Goal: Task Accomplishment & Management: Use online tool/utility

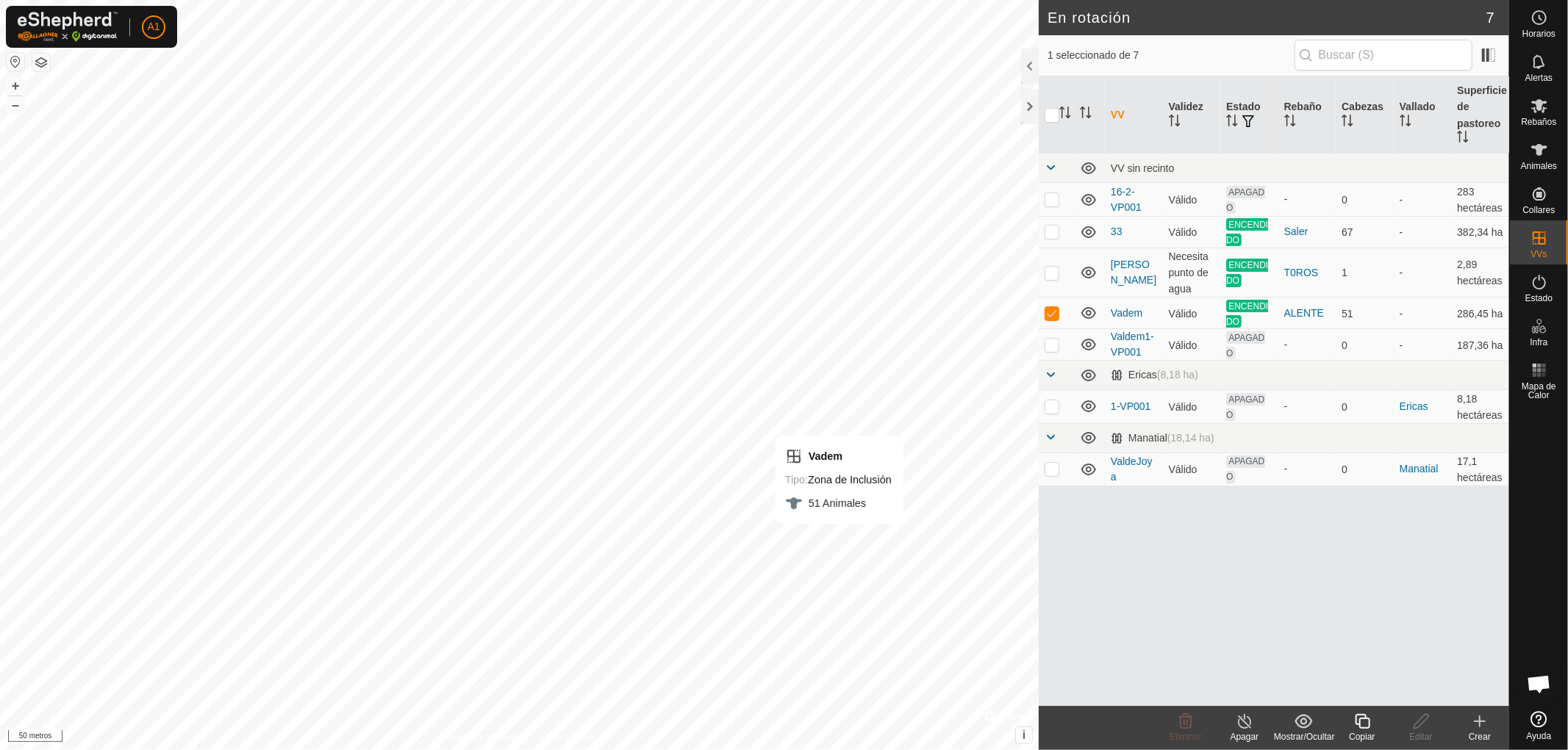
checkbox input "false"
click at [1047, 463] on p-checkbox at bounding box center [1052, 468] width 15 height 12
checkbox input "false"
click at [41, 57] on button "button" at bounding box center [41, 62] width 17 height 17
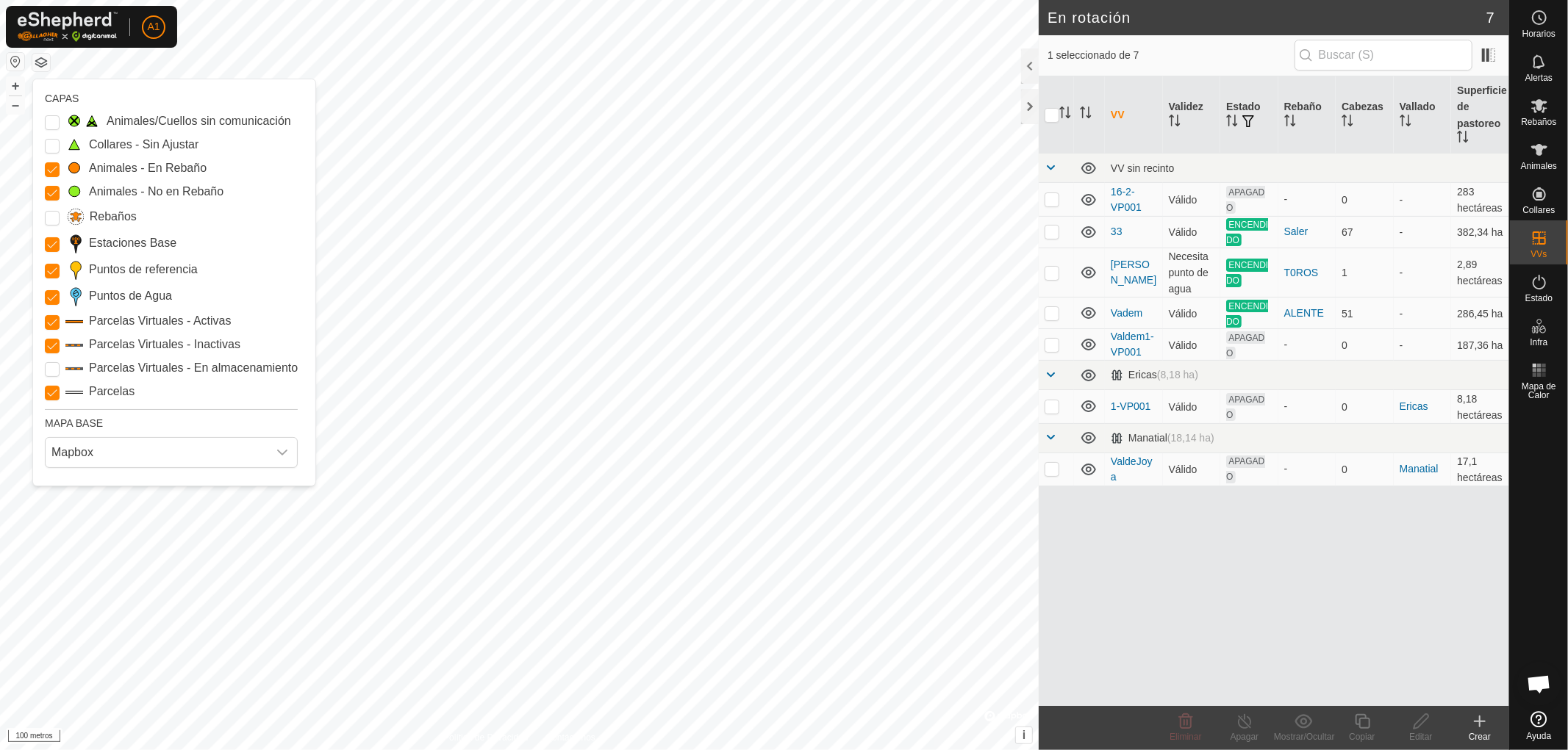
click at [38, 62] on button "button" at bounding box center [41, 62] width 17 height 17
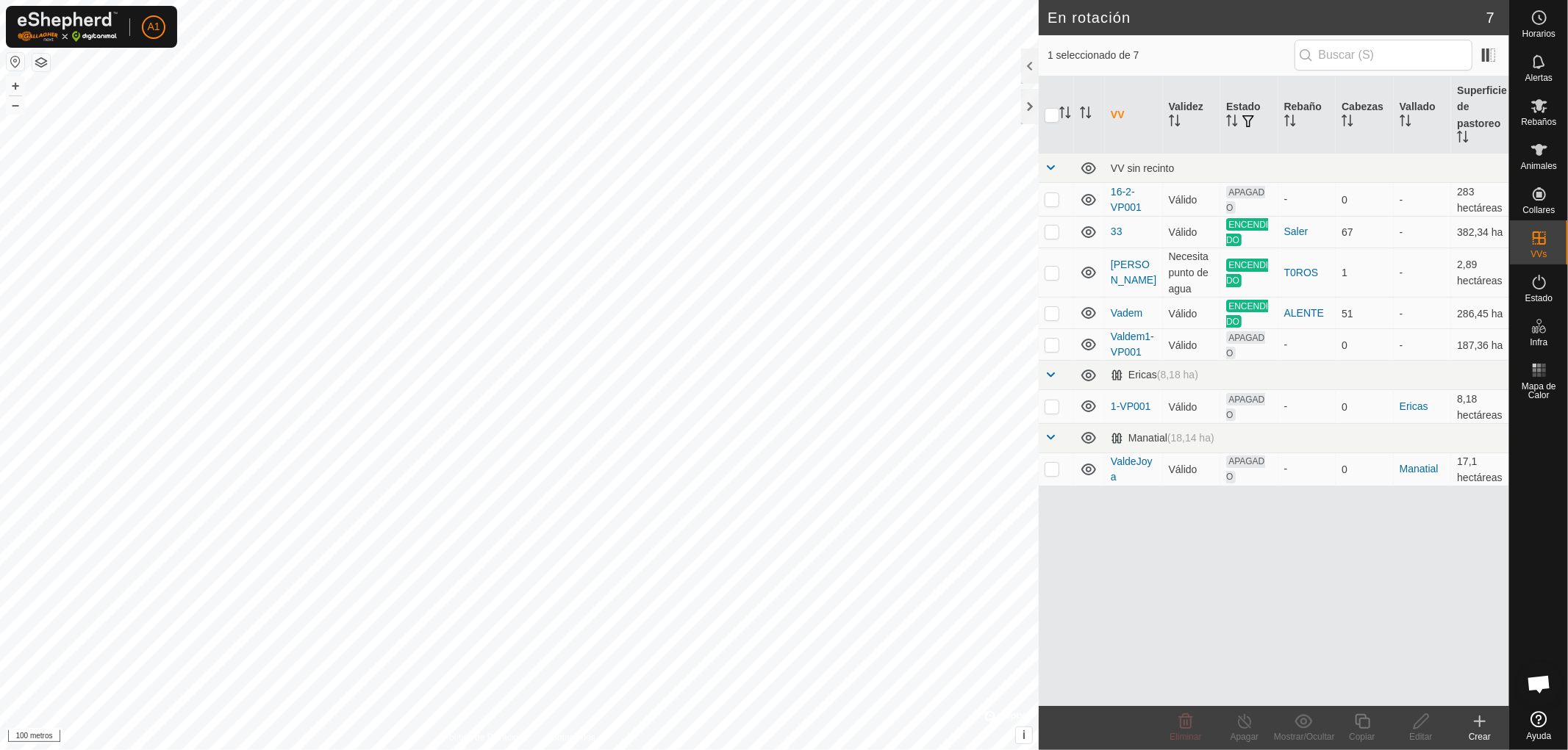
click at [38, 62] on button "button" at bounding box center [41, 62] width 17 height 17
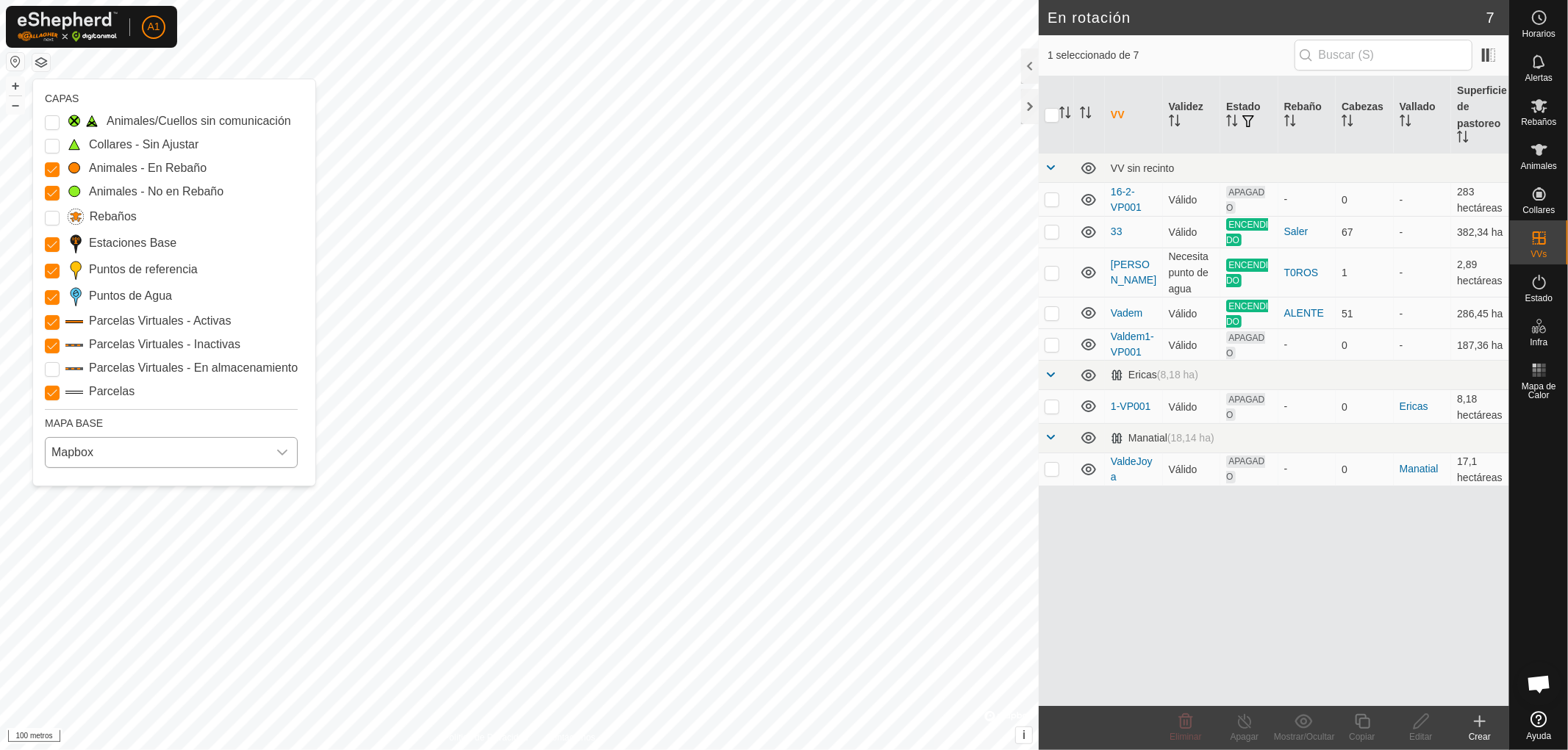
click at [278, 446] on div "disparador desplegable" at bounding box center [282, 452] width 29 height 29
click at [79, 482] on li "Azur" at bounding box center [172, 486] width 251 height 29
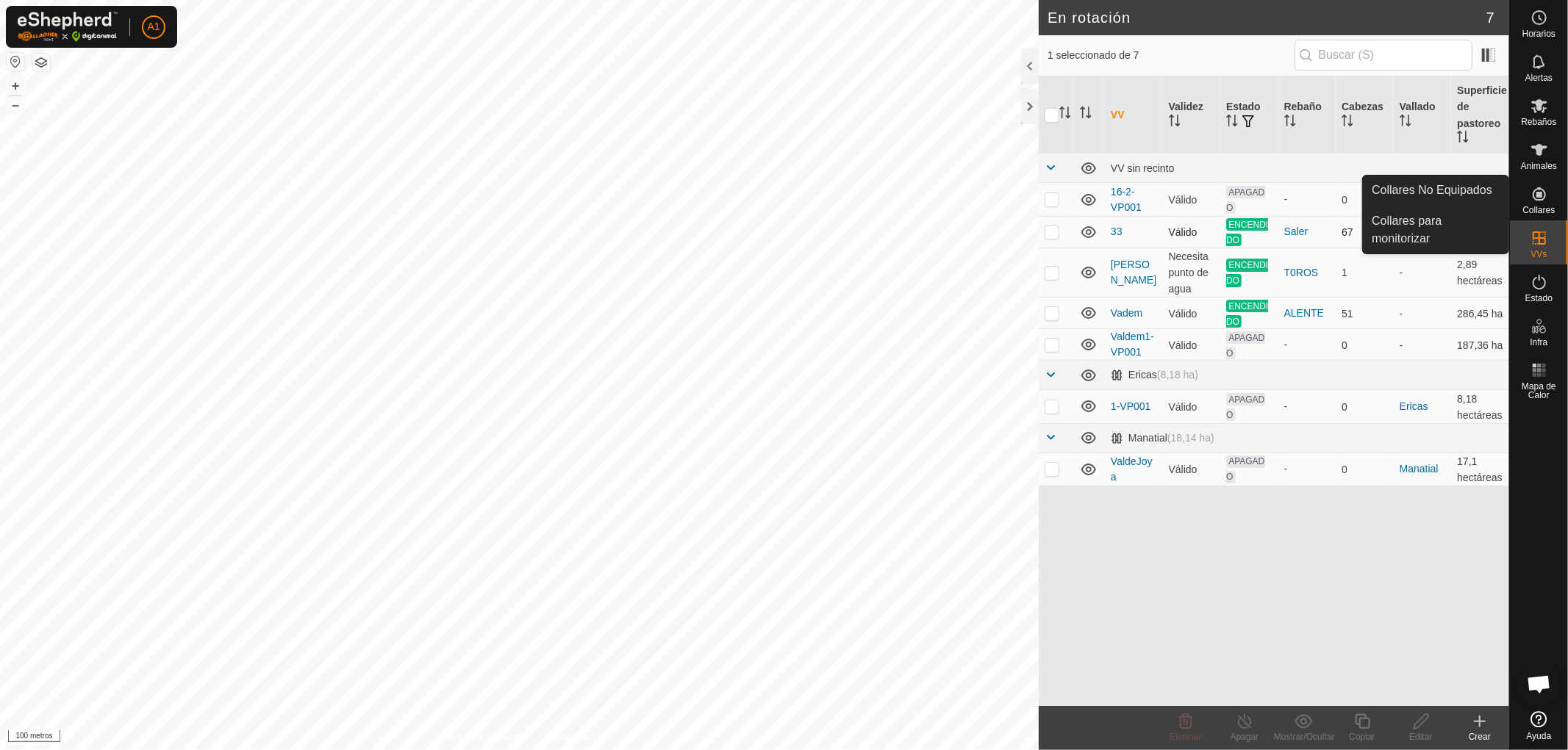
click at [1047, 228] on p-checkbox at bounding box center [1052, 231] width 15 height 12
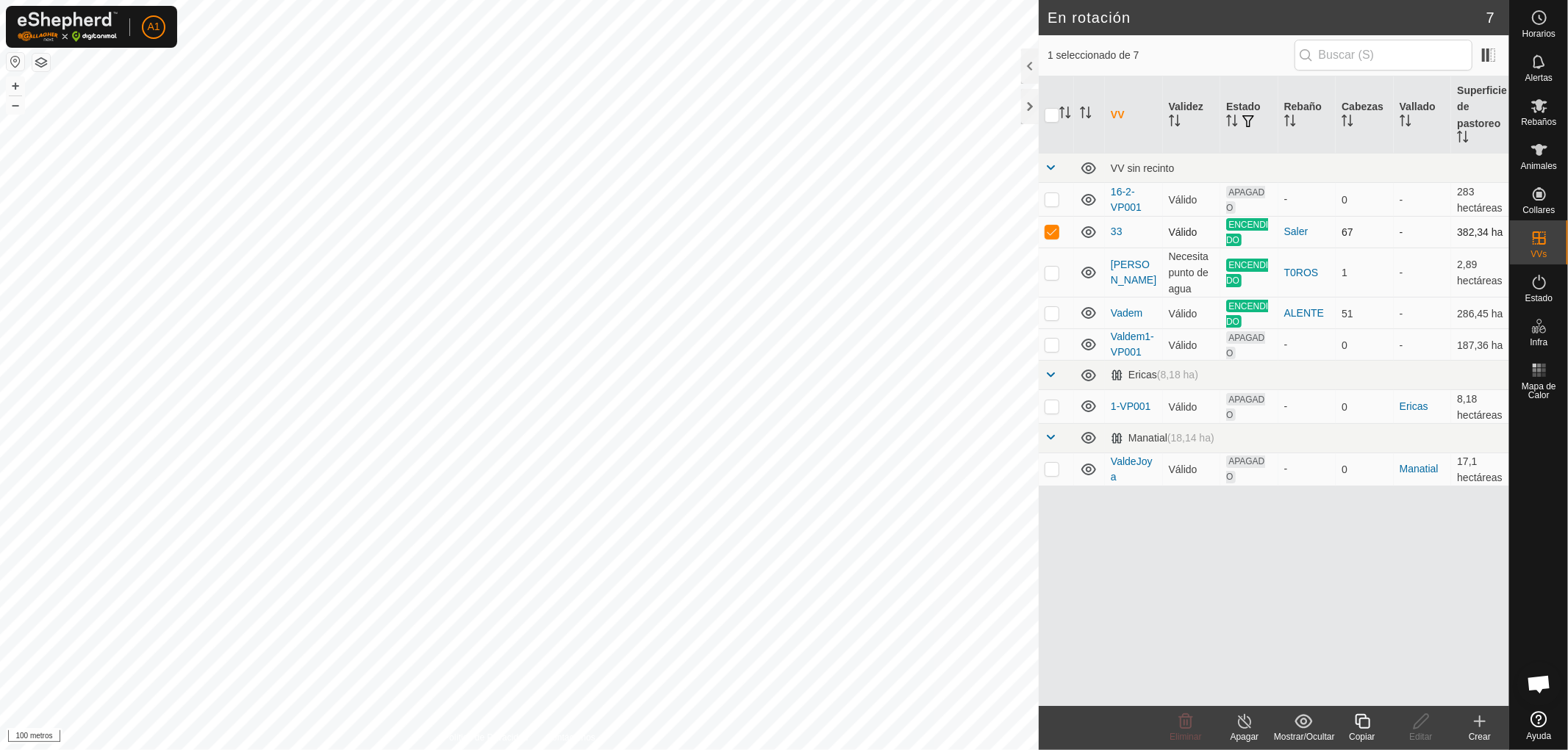
click at [1047, 228] on p-checkbox at bounding box center [1052, 231] width 15 height 12
checkbox input "false"
click at [1051, 196] on p-checkbox at bounding box center [1052, 199] width 15 height 12
checkbox input "false"
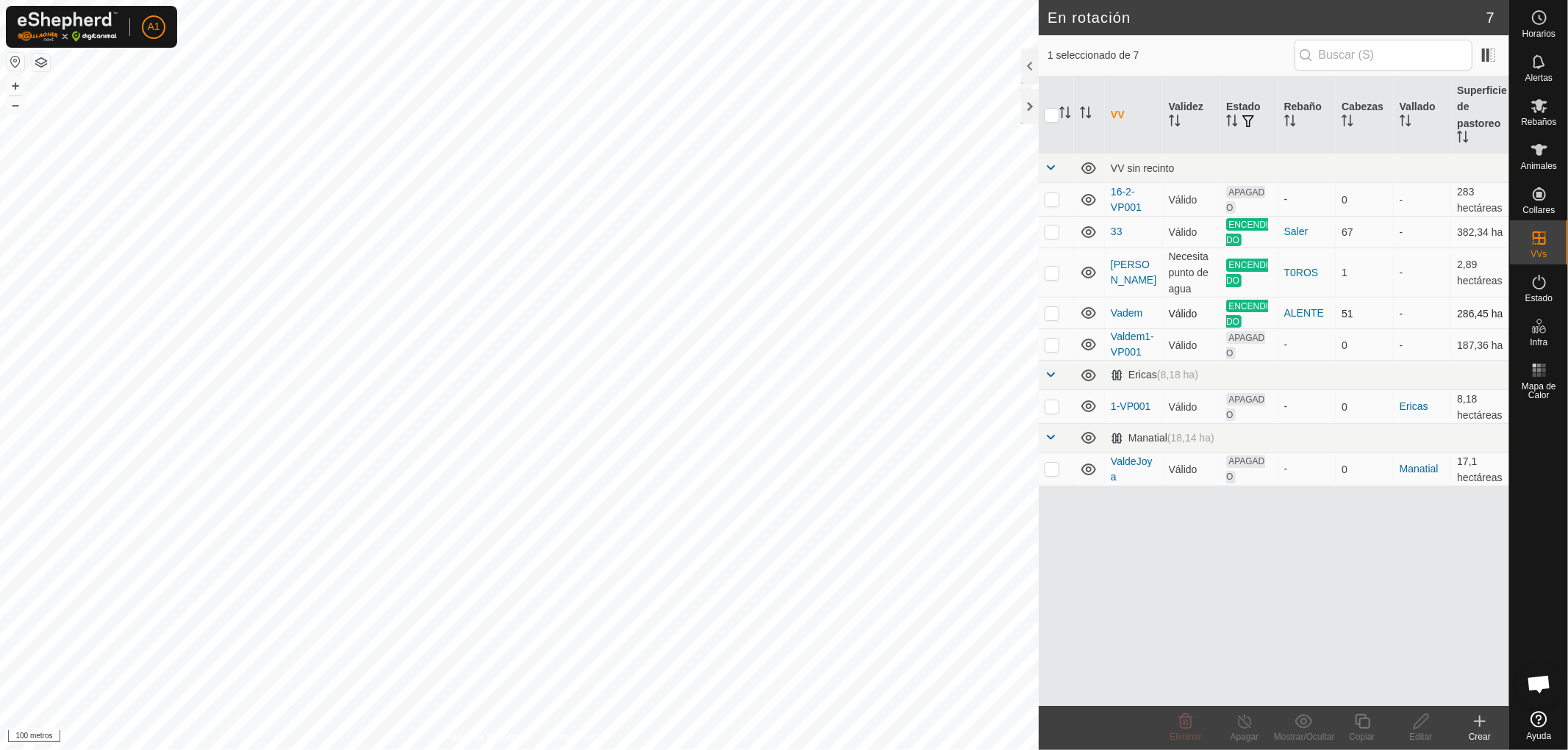
click at [1053, 309] on p-checkbox at bounding box center [1052, 313] width 15 height 12
checkbox input "true"
click at [1360, 718] on icon at bounding box center [1363, 722] width 15 height 15
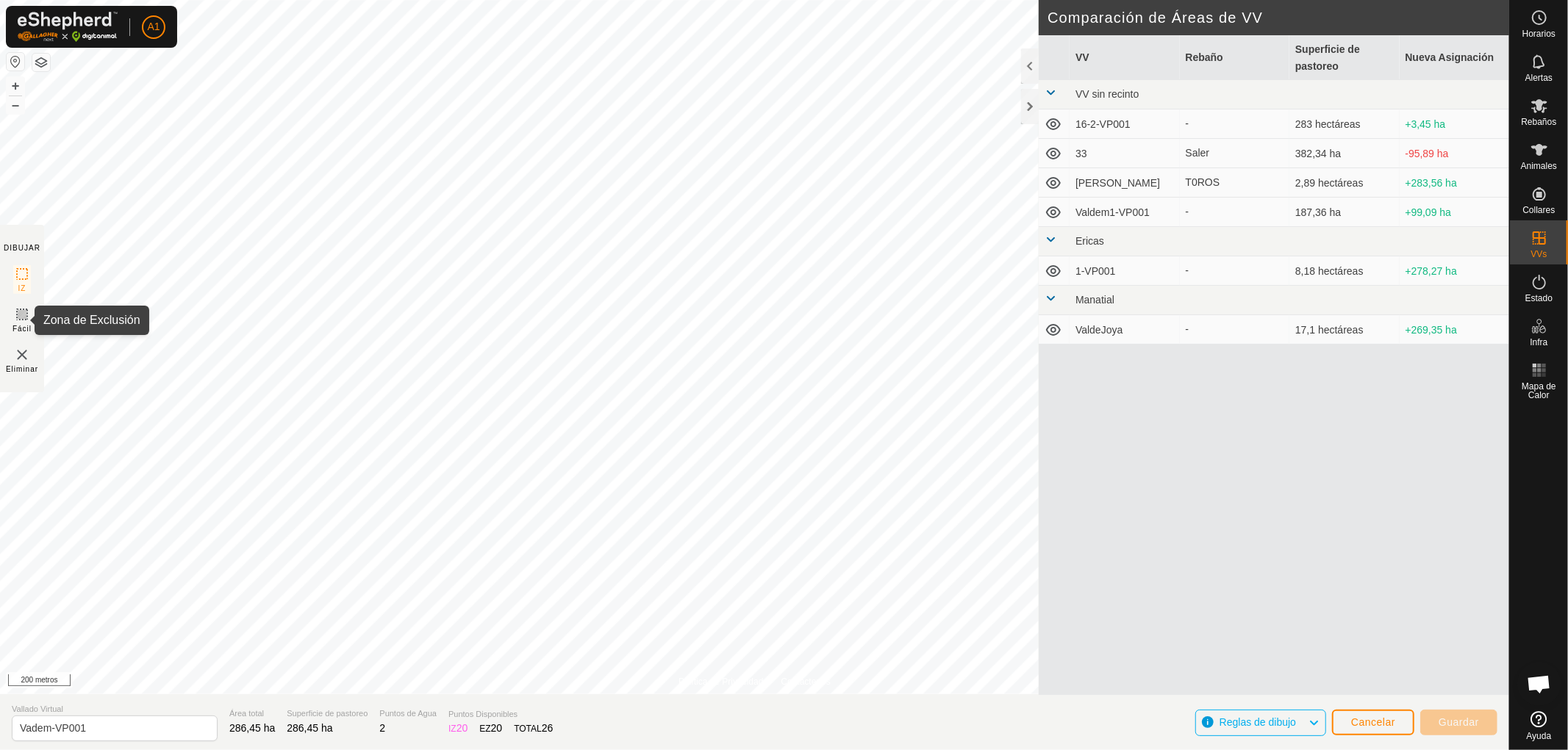
click at [18, 313] on icon at bounding box center [21, 314] width 9 height 9
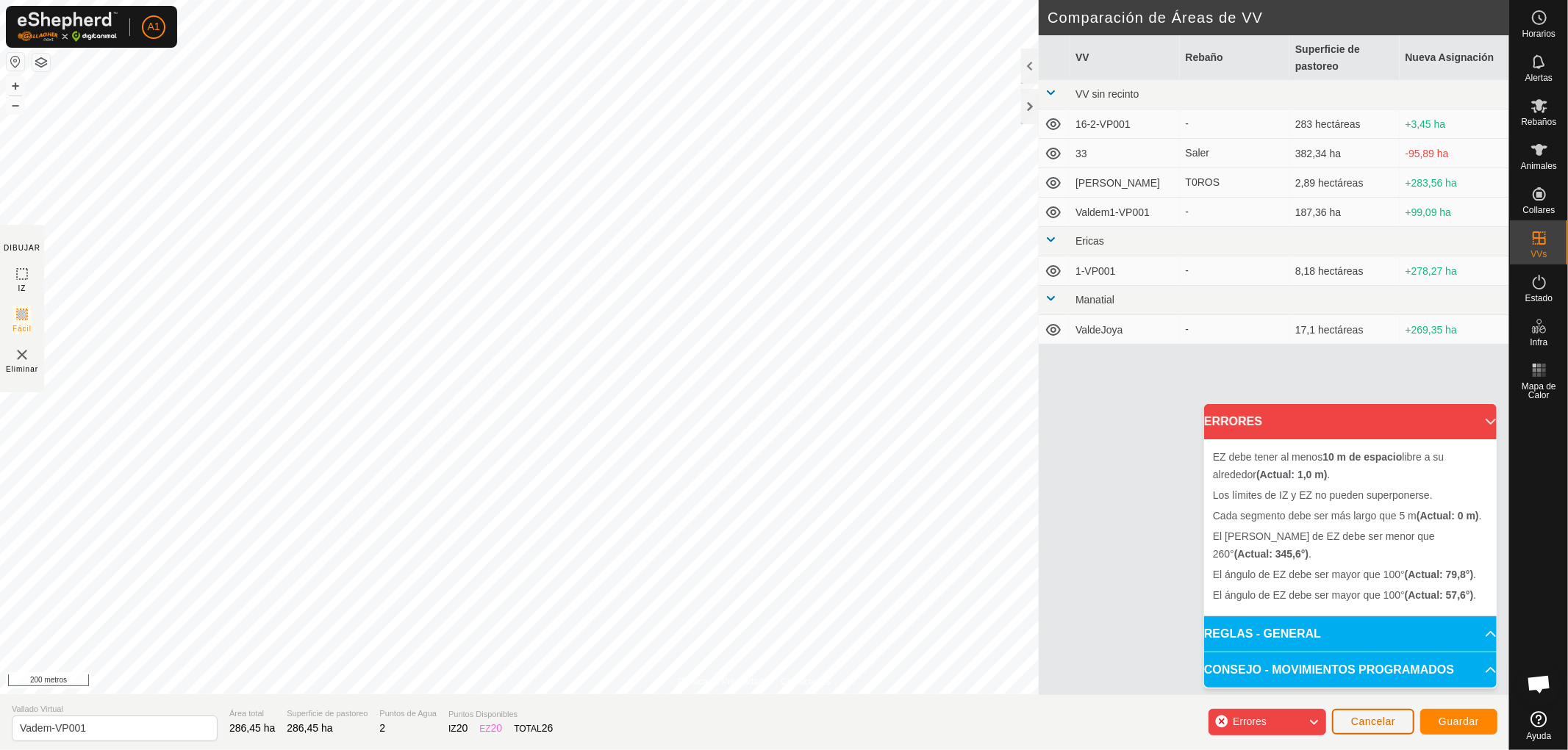
click at [1377, 720] on font "Cancelar" at bounding box center [1374, 722] width 44 height 12
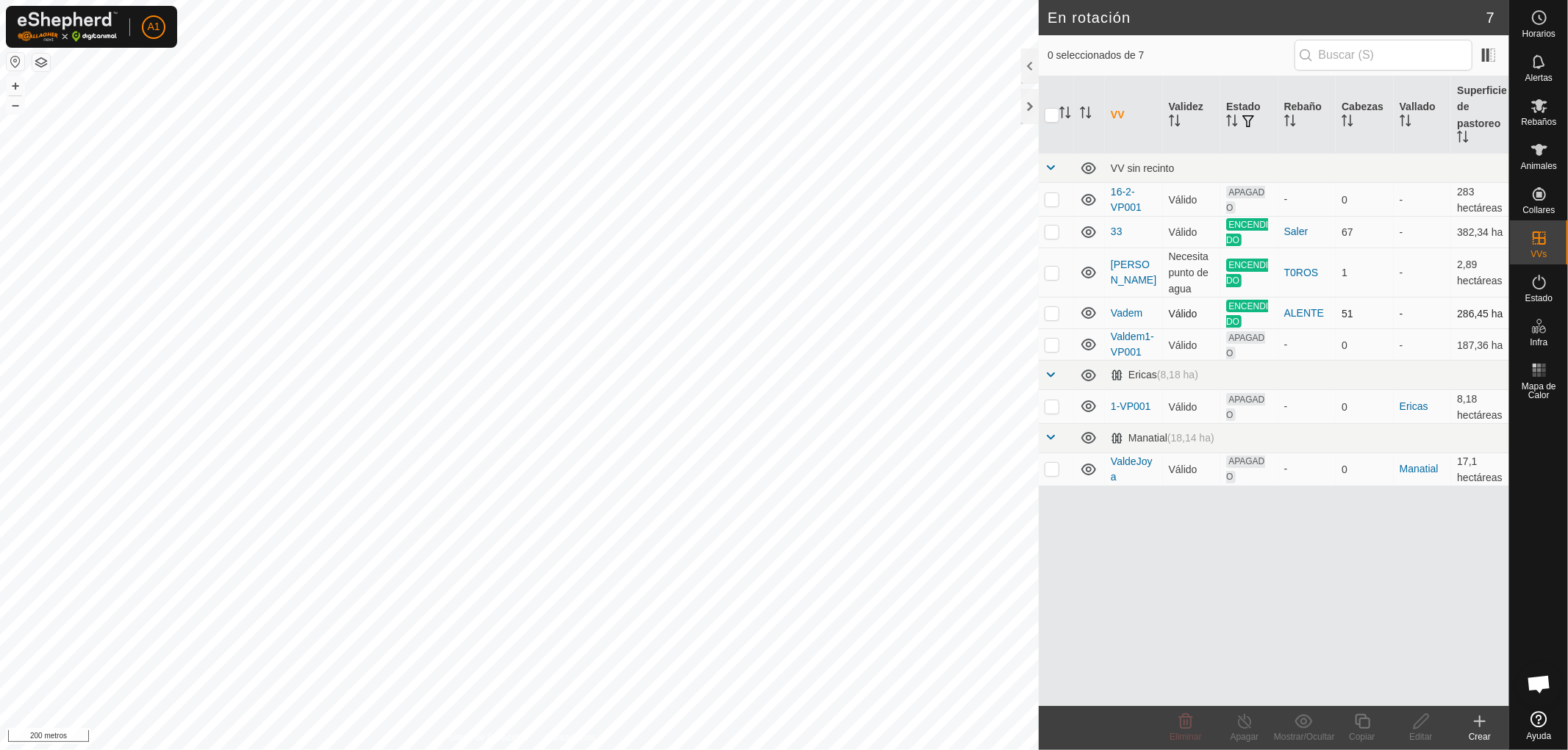
click at [1047, 310] on p-checkbox at bounding box center [1052, 313] width 15 height 12
checkbox input "true"
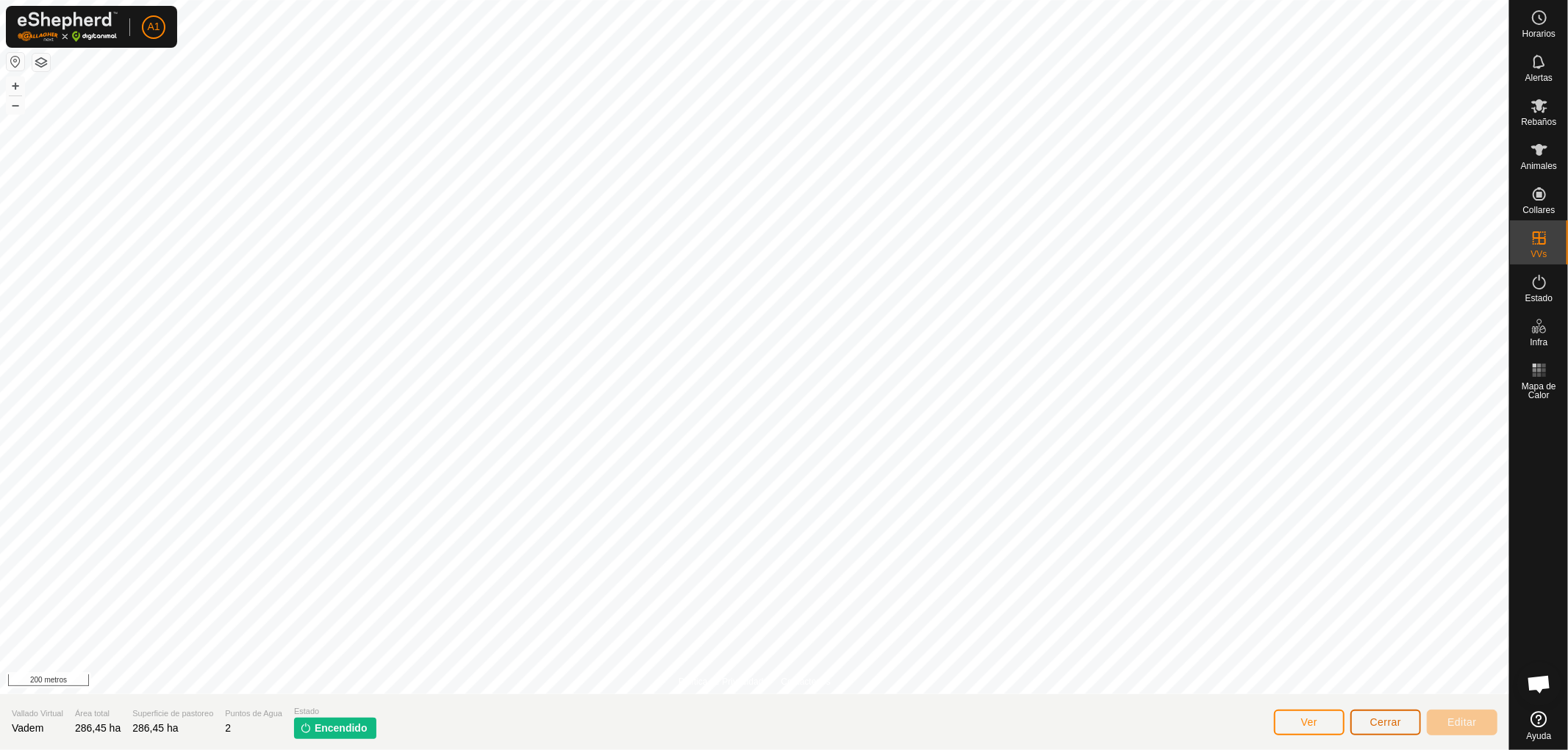
click at [1392, 722] on font "Cerrar" at bounding box center [1386, 722] width 32 height 12
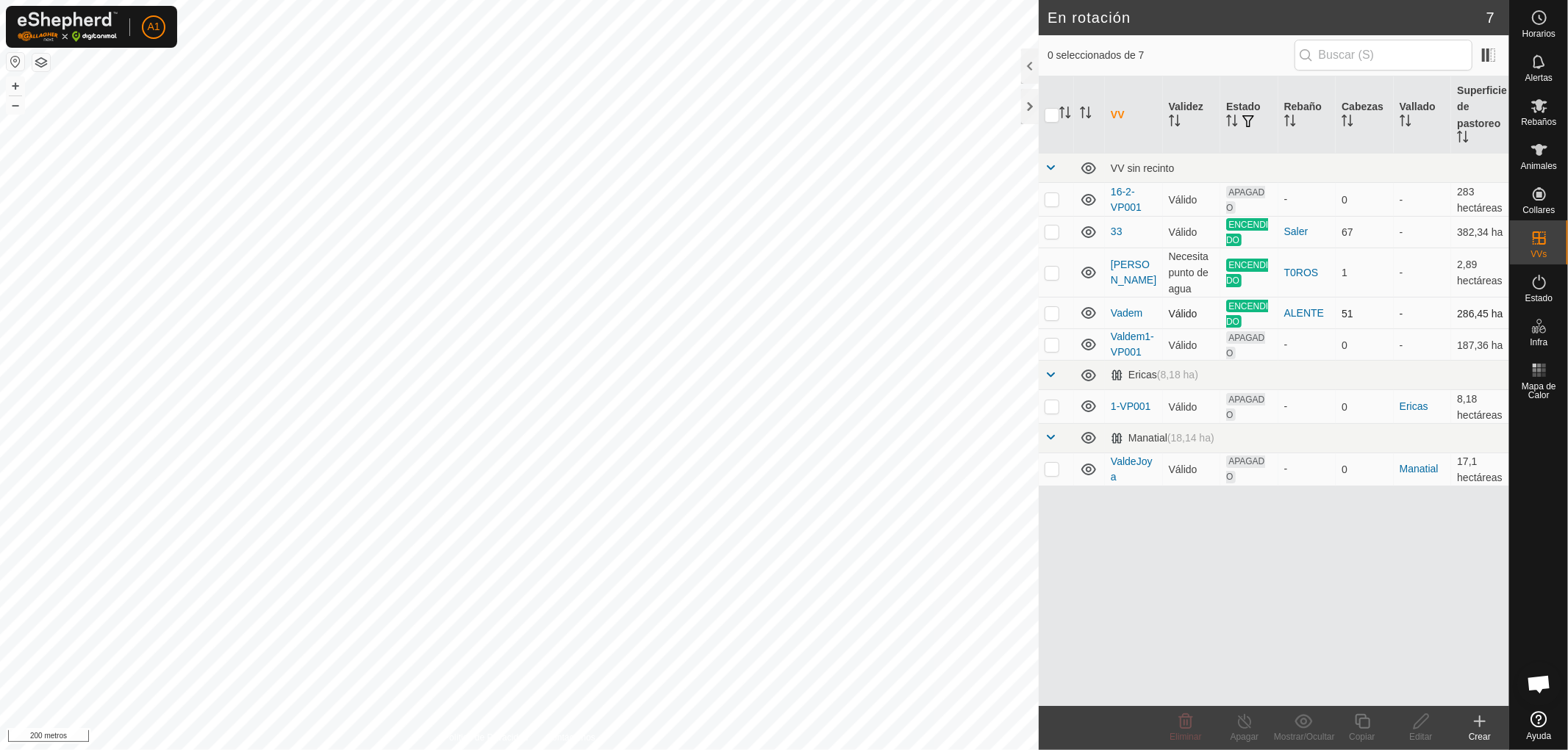
click at [1055, 307] on p-checkbox at bounding box center [1052, 313] width 15 height 12
checkbox input "true"
click at [1364, 737] on font "Copiar" at bounding box center [1362, 737] width 26 height 10
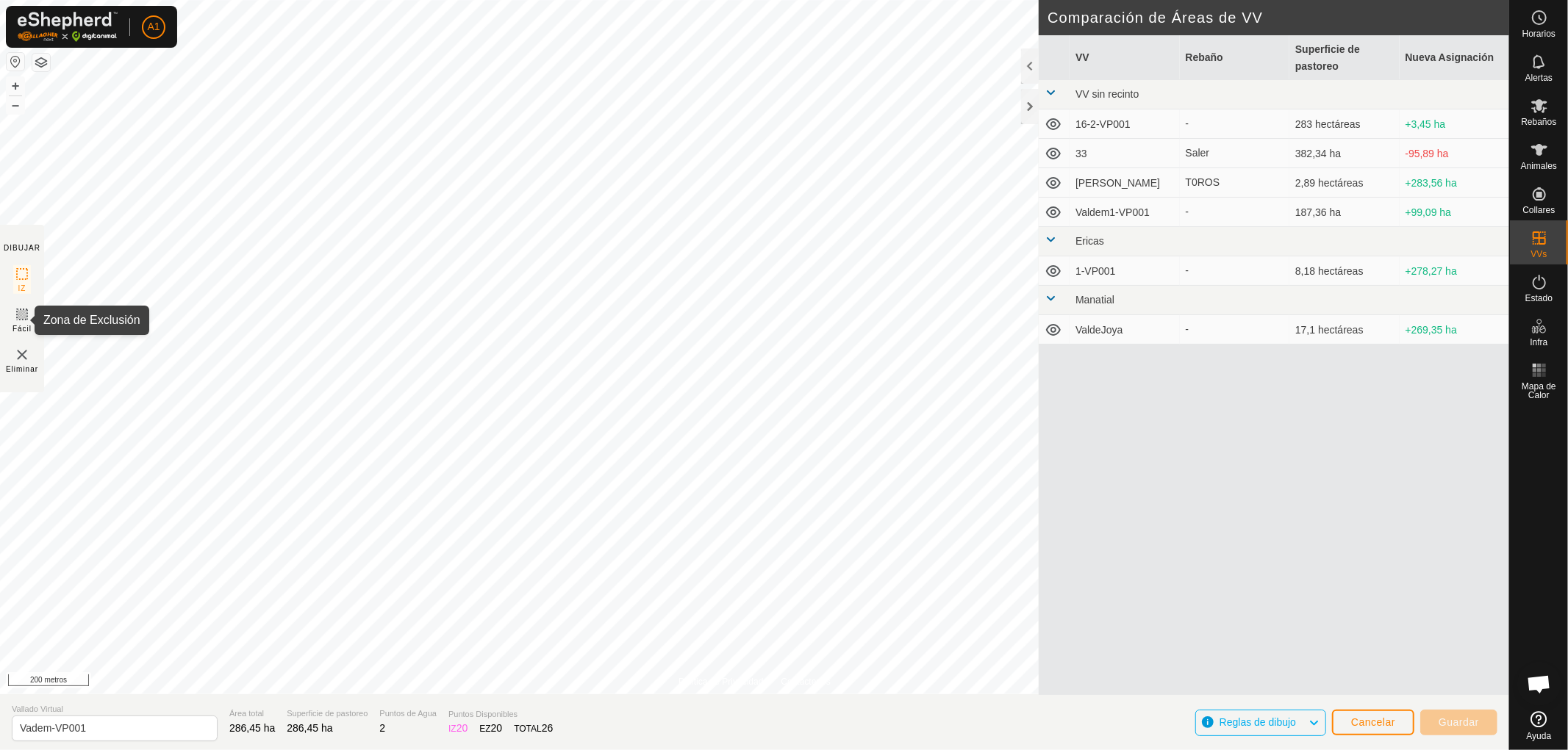
click at [19, 317] on icon at bounding box center [22, 314] width 17 height 17
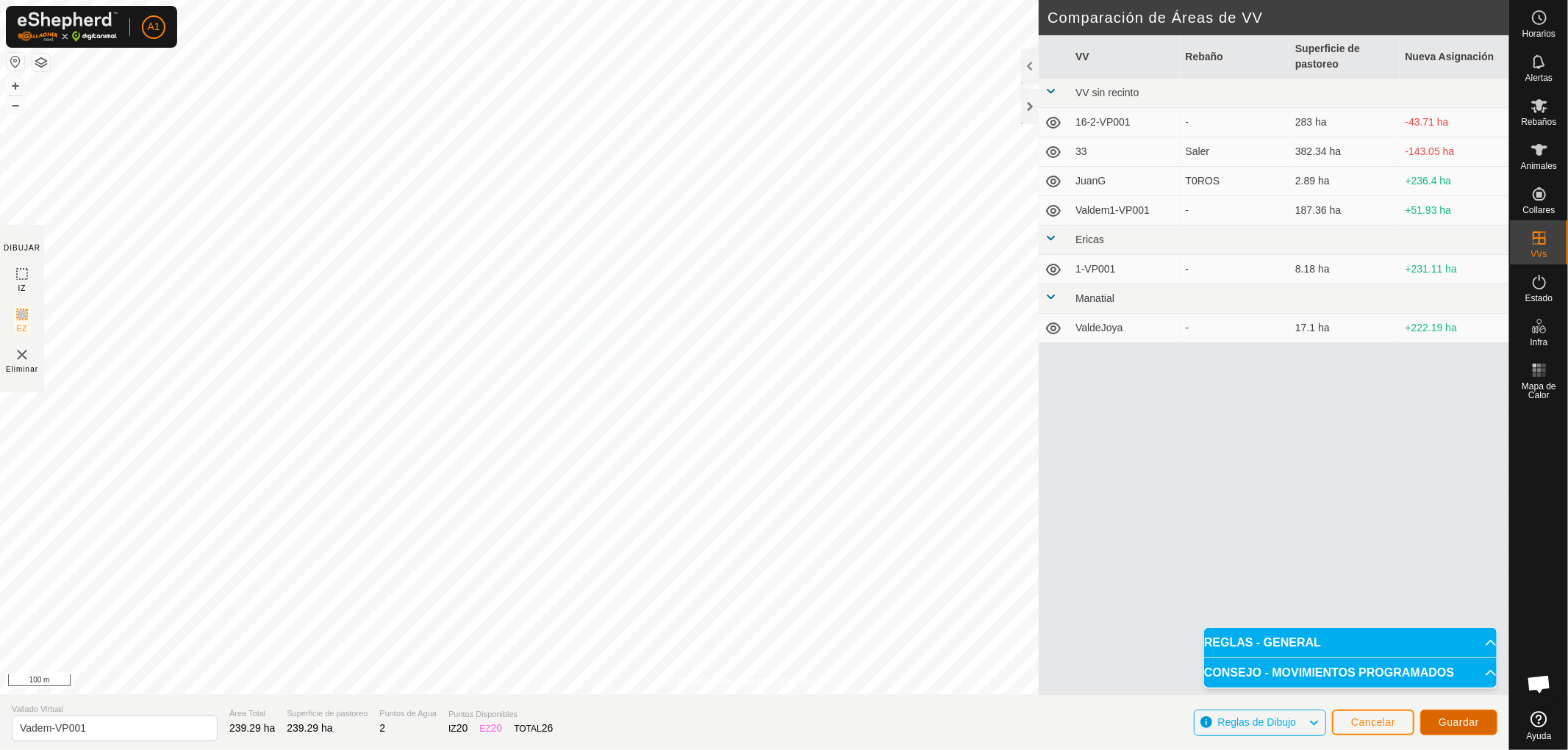
click at [1462, 721] on span "Guardar" at bounding box center [1459, 722] width 40 height 12
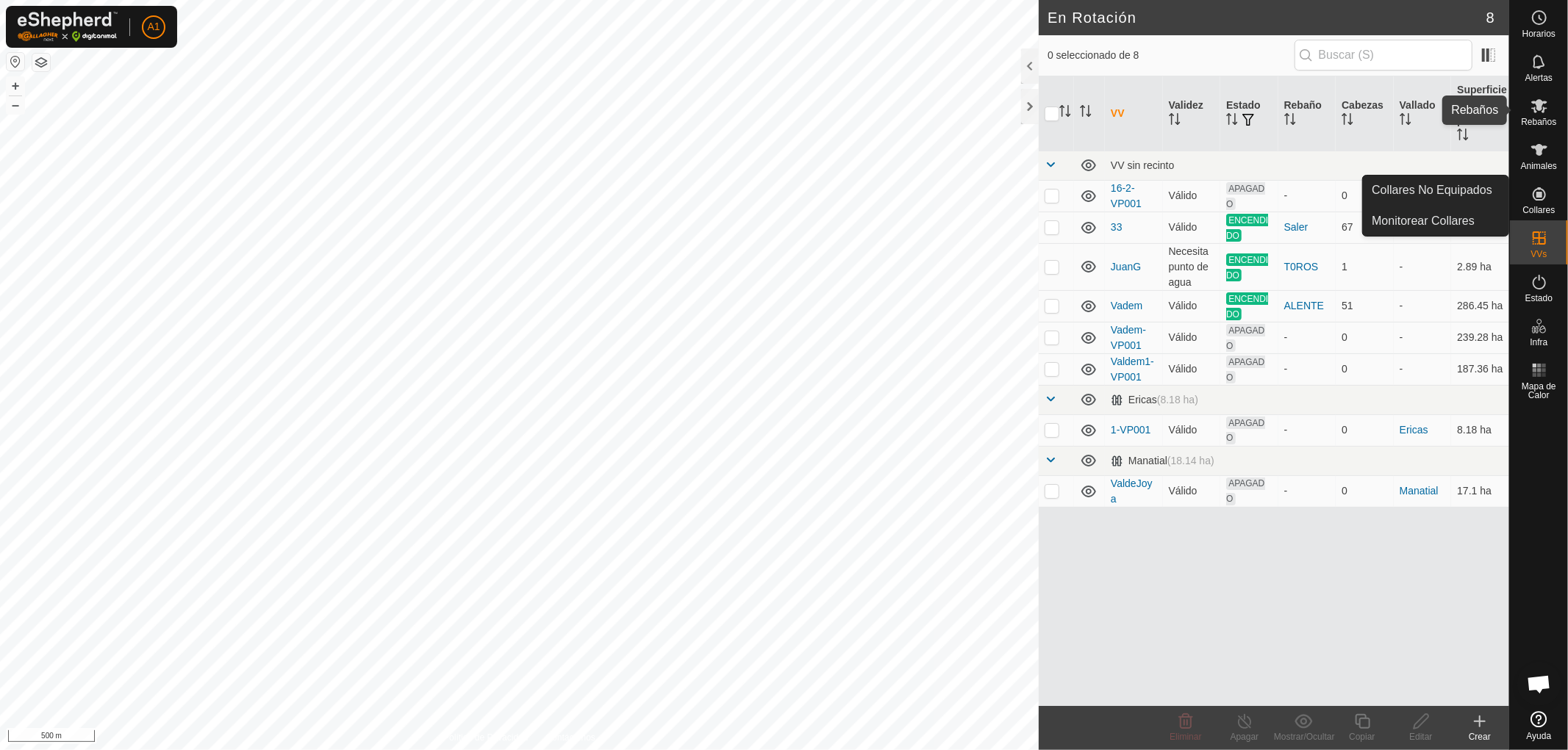
click at [1537, 118] on span "Rebaños" at bounding box center [1539, 122] width 36 height 9
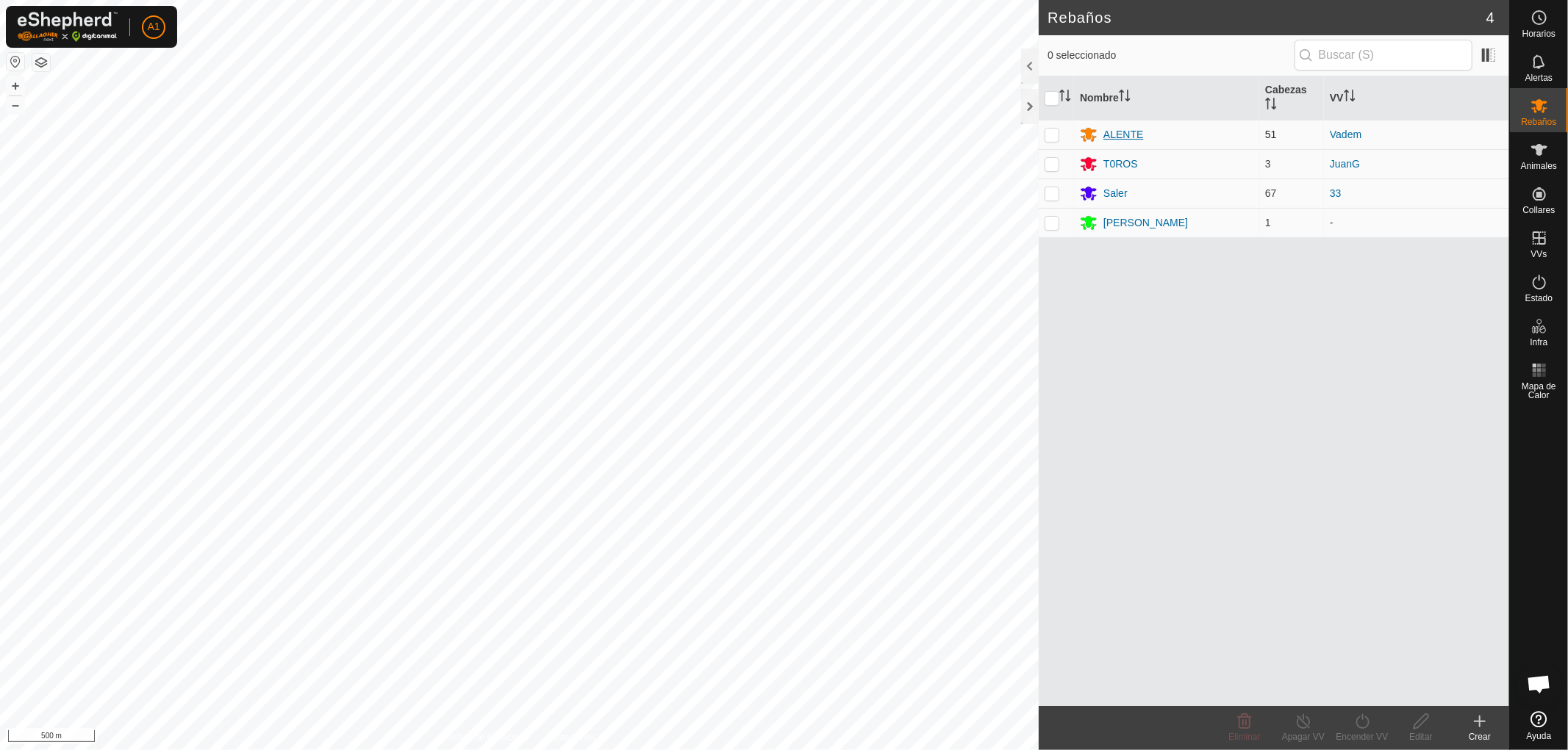
click at [1121, 137] on div "ALENTE" at bounding box center [1123, 135] width 39 height 16
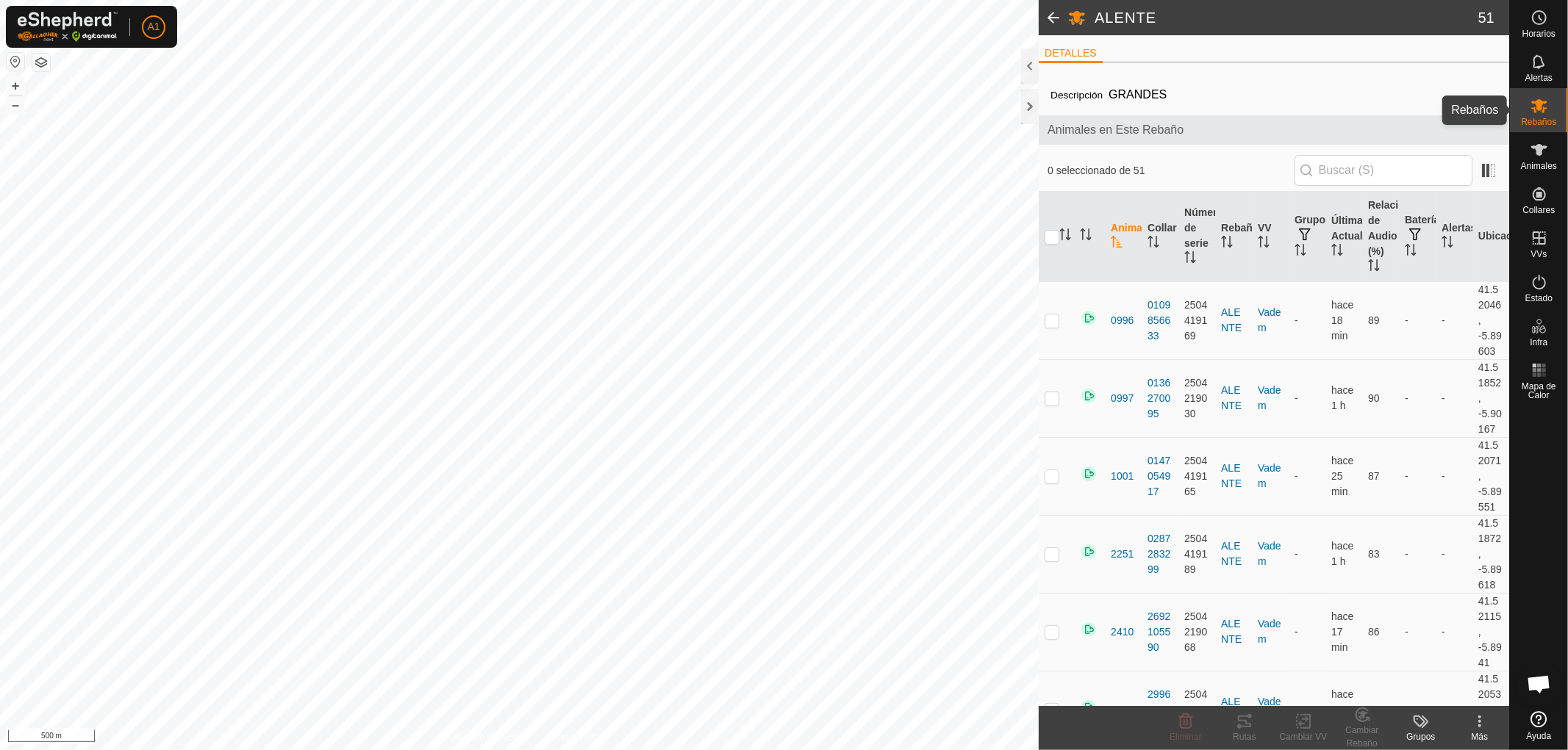
click at [1529, 111] on es-mob-svg-icon at bounding box center [1540, 106] width 27 height 24
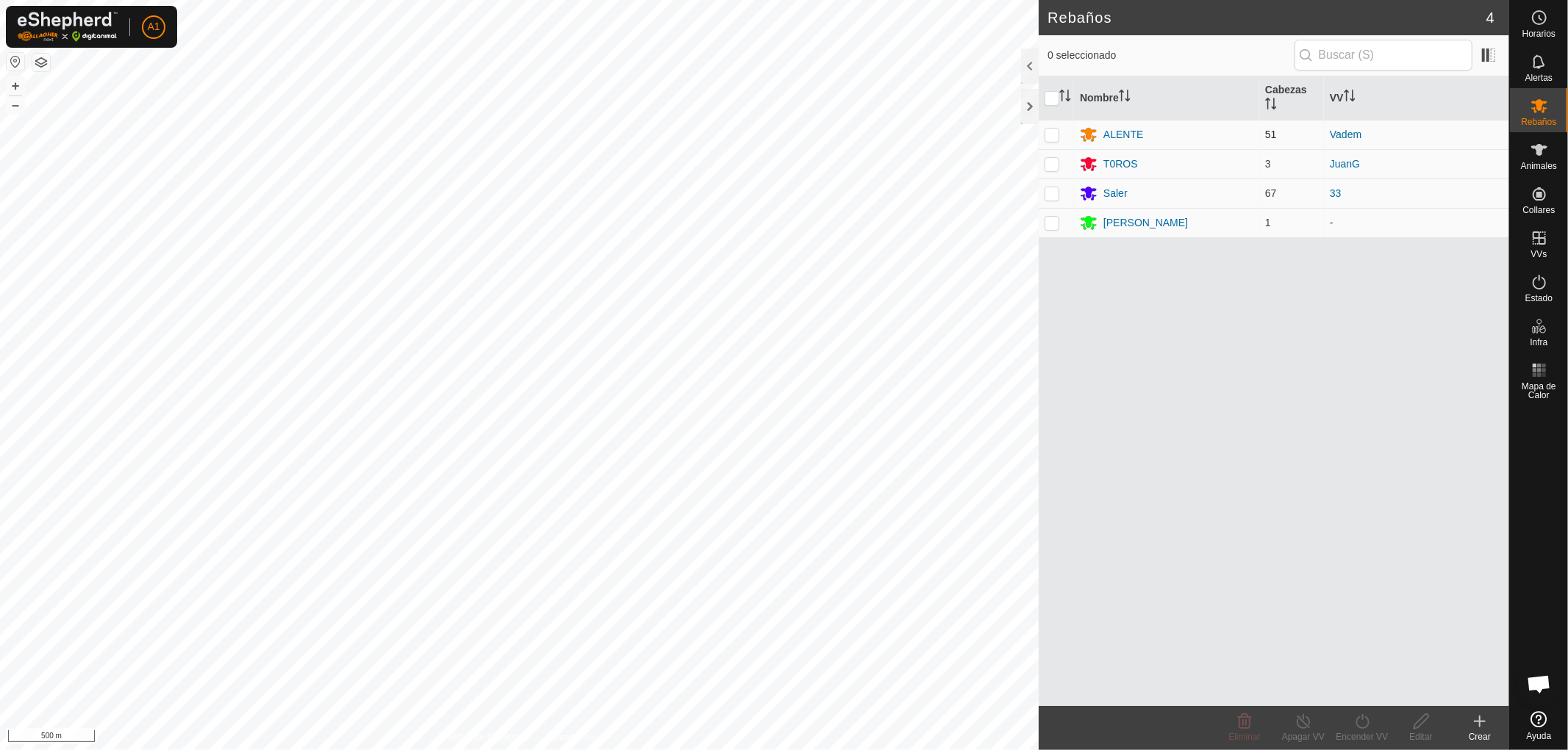
click at [1054, 136] on p-checkbox at bounding box center [1052, 134] width 15 height 12
checkbox input "true"
click at [1358, 733] on div "Encender VV" at bounding box center [1363, 737] width 58 height 13
click at [1348, 686] on link "Ahora" at bounding box center [1407, 689] width 145 height 29
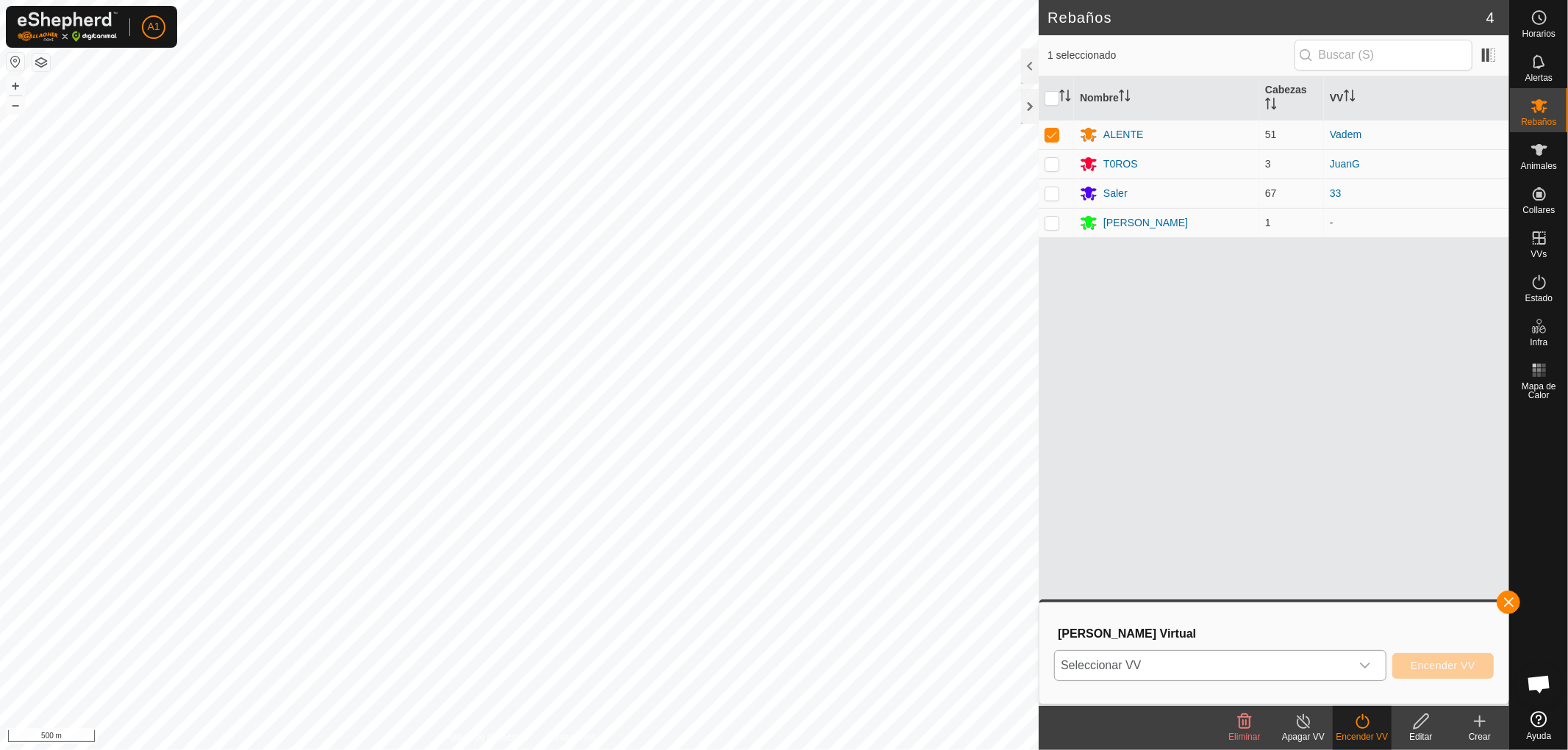
click at [1363, 664] on icon "dropdown trigger" at bounding box center [1365, 666] width 12 height 12
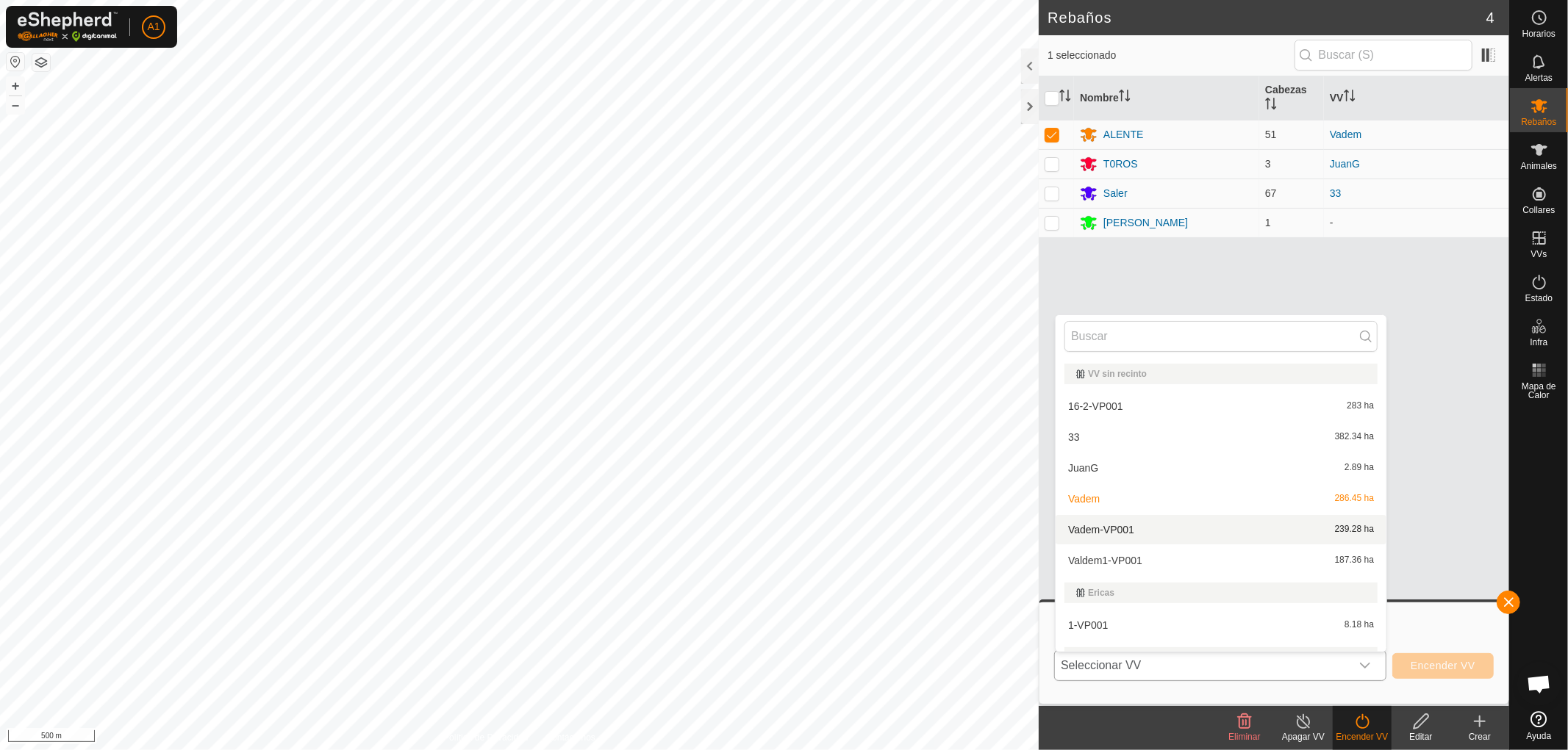
click at [1104, 523] on li "Vadem-VP001 239.28 ha" at bounding box center [1221, 530] width 331 height 29
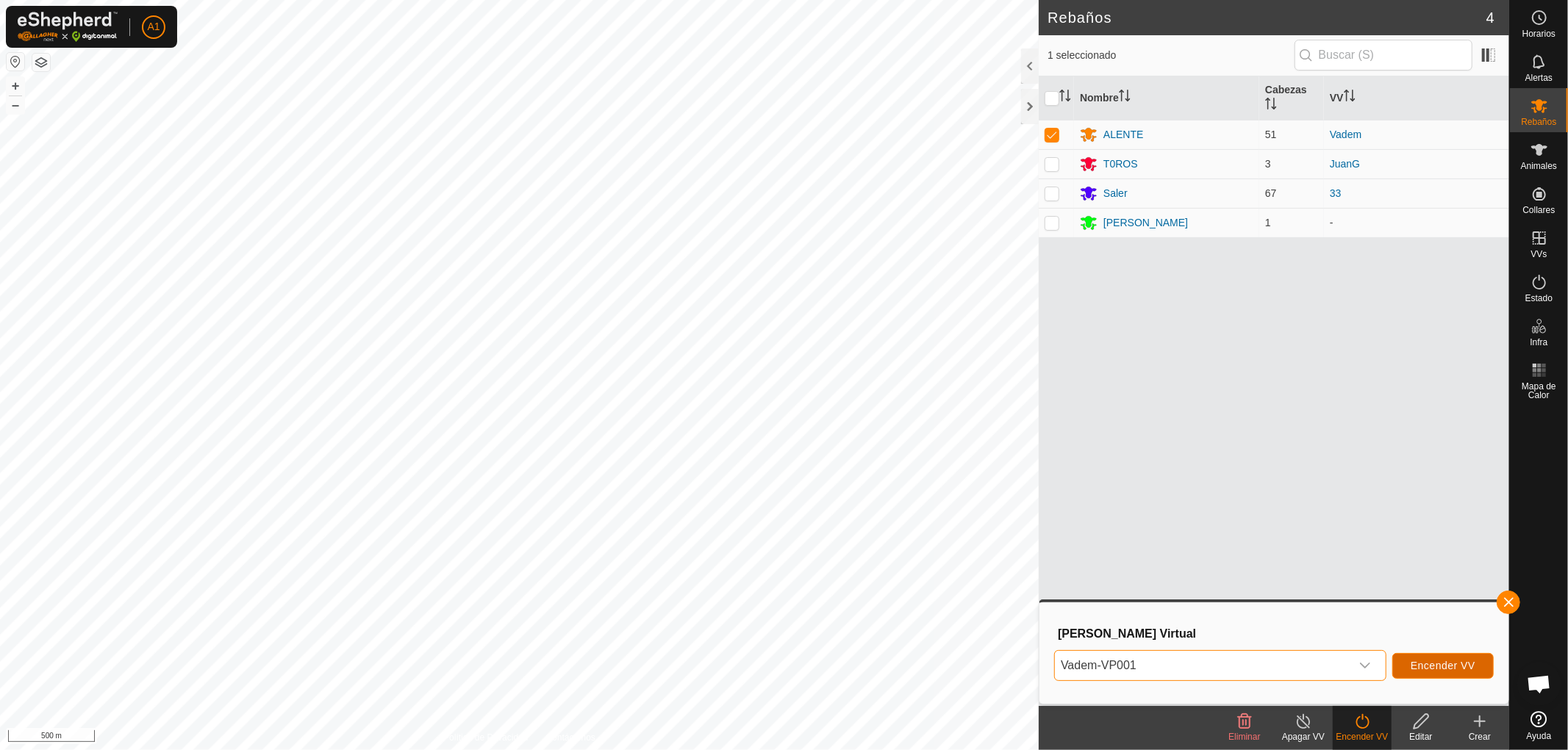
click at [1446, 663] on span "Encender VV" at bounding box center [1443, 666] width 65 height 12
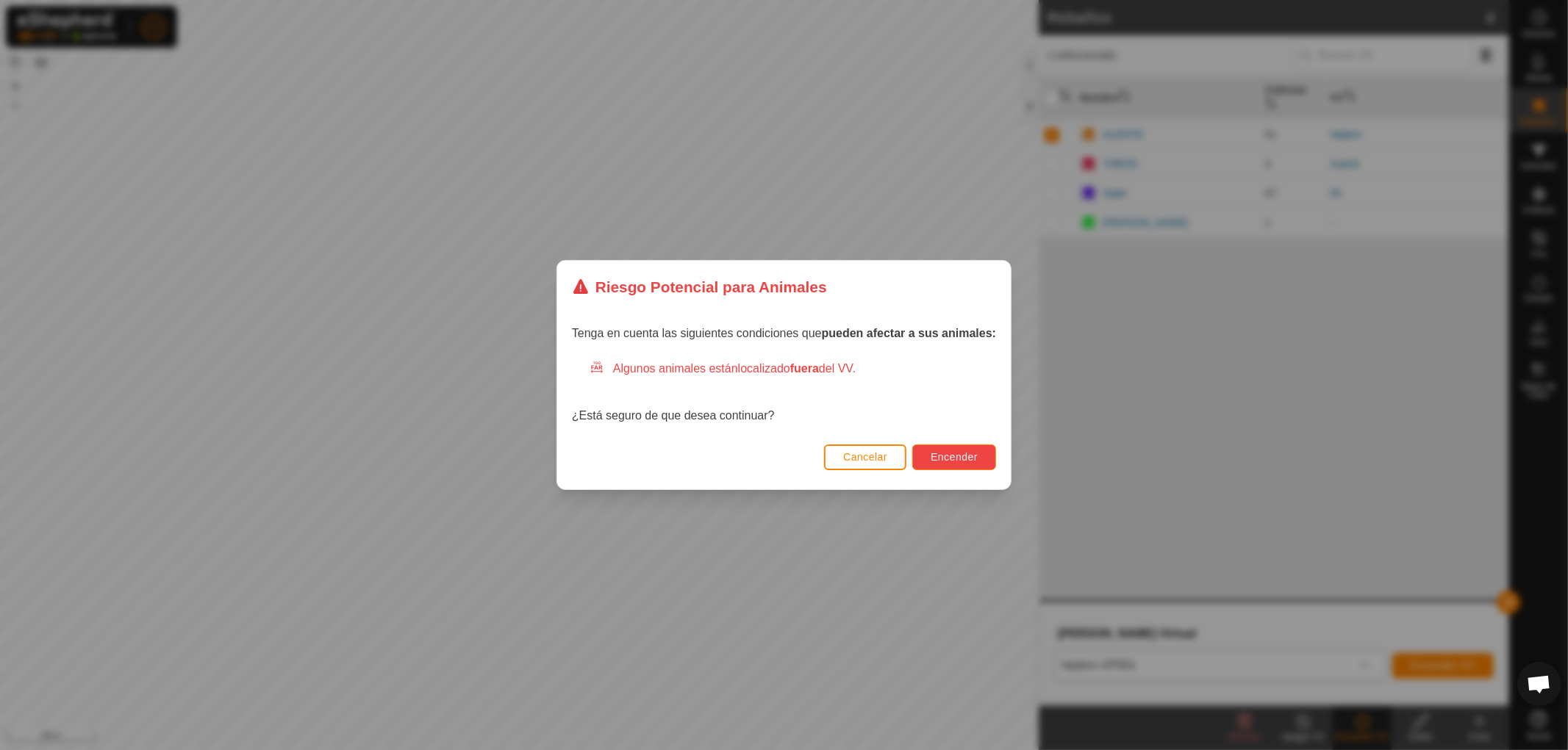
click at [960, 456] on span "Encender" at bounding box center [954, 457] width 47 height 12
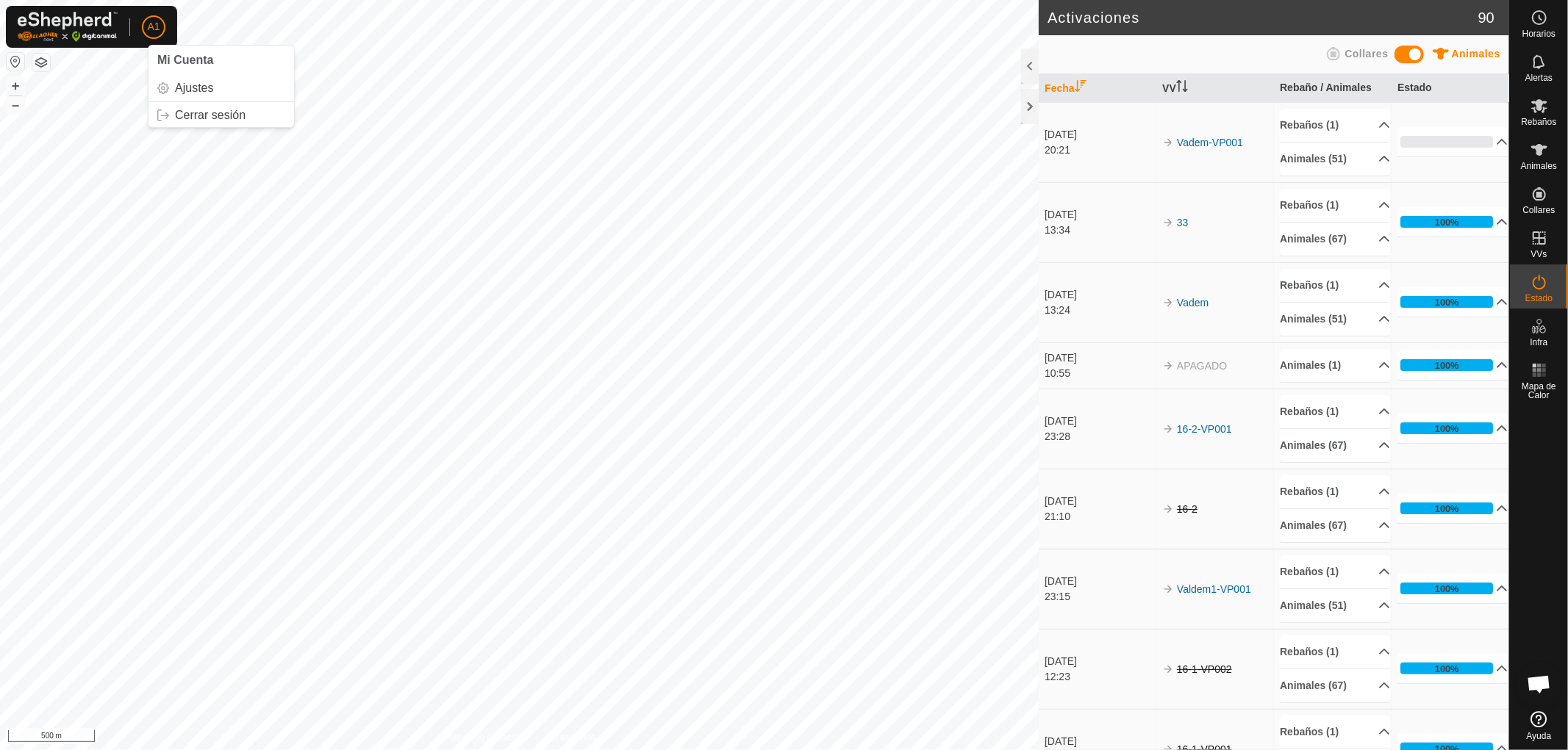
click at [155, 21] on span "A1" at bounding box center [153, 27] width 13 height 16
click at [188, 118] on link "Cerrar sesión" at bounding box center [221, 115] width 145 height 24
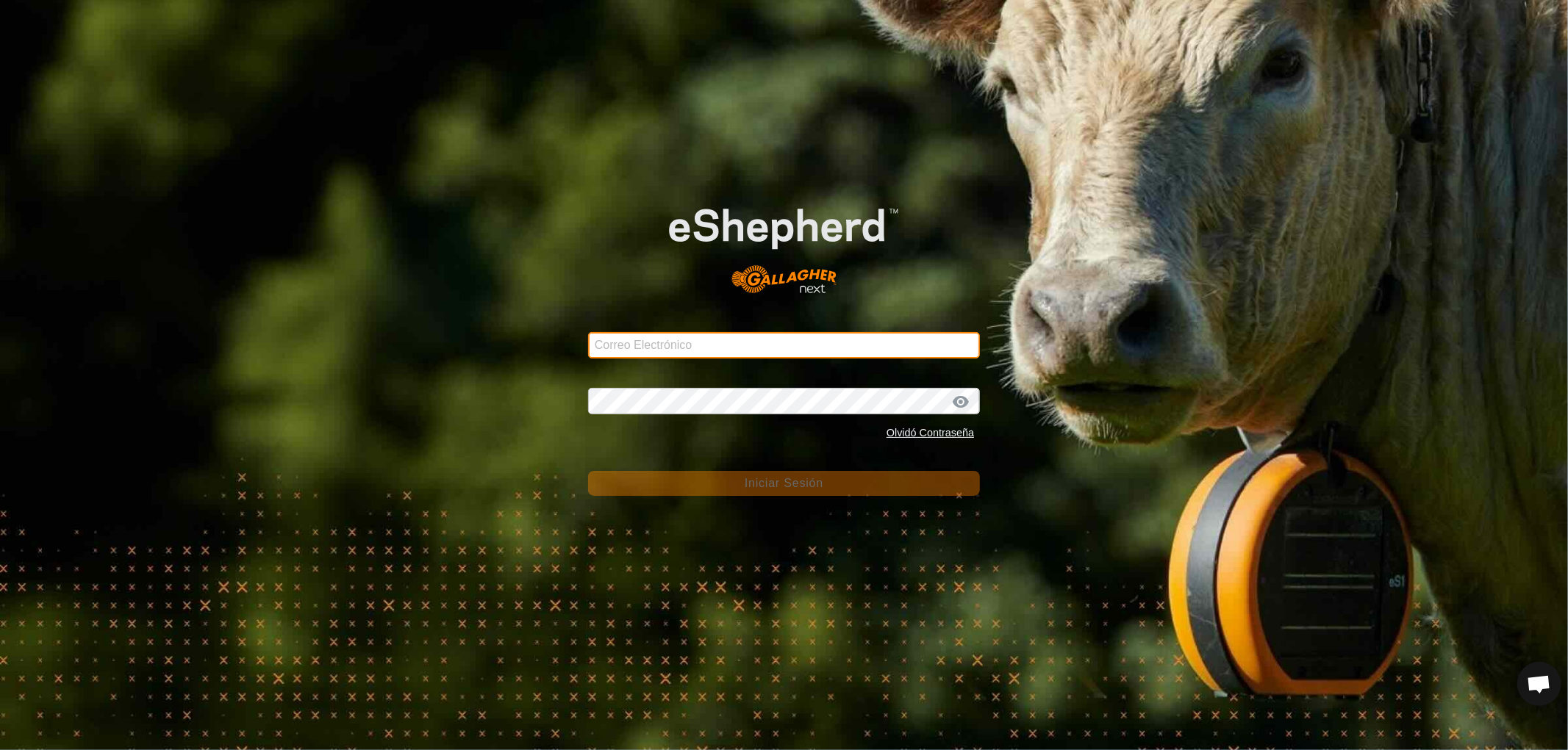
type input "[EMAIL_ADDRESS][DOMAIN_NAME]"
